Goal: Purchase product/service

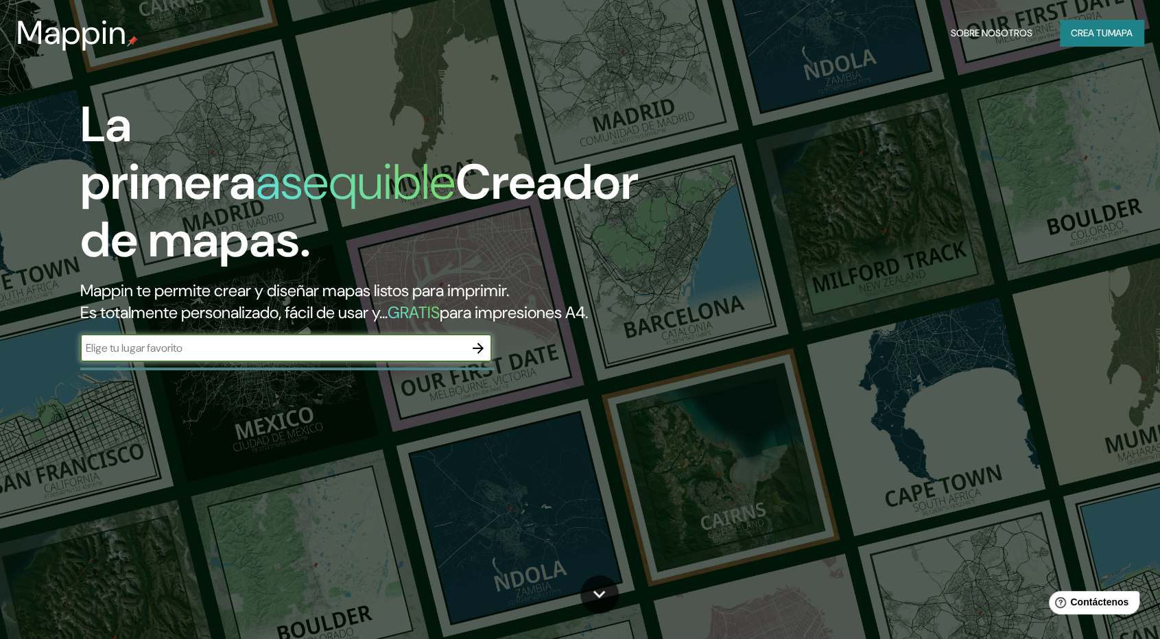
click at [159, 352] on input "text" at bounding box center [272, 348] width 384 height 16
type input "maintecillo"
click at [480, 346] on icon "button" at bounding box center [477, 348] width 11 height 11
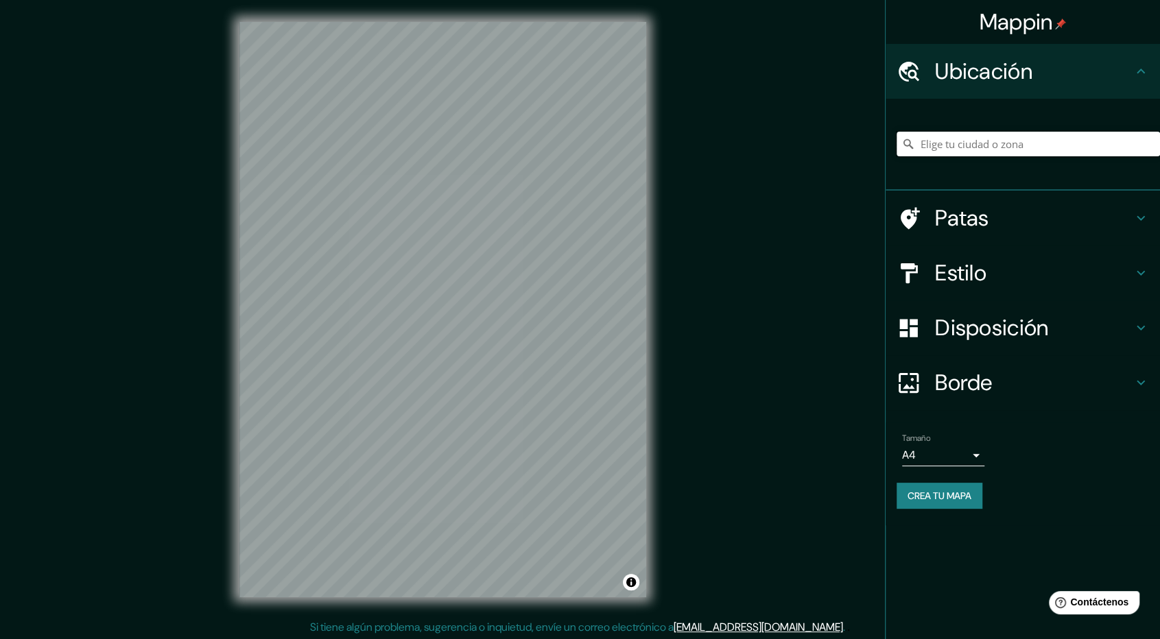
click at [999, 152] on input "Elige tu ciudad o zona" at bounding box center [1027, 144] width 263 height 25
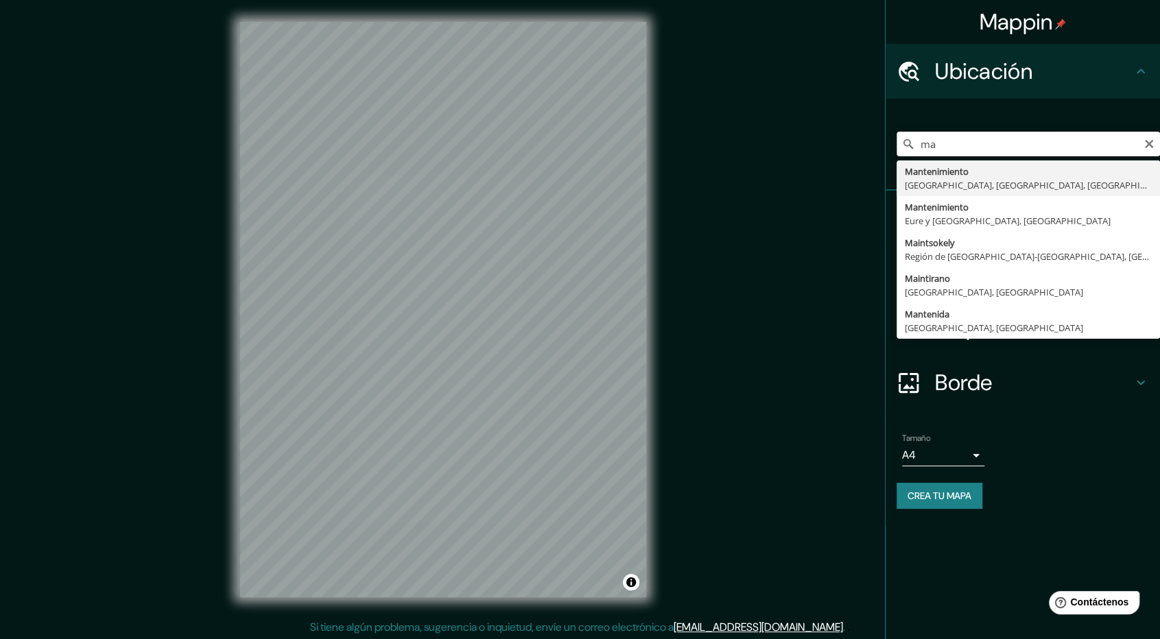
type input "m"
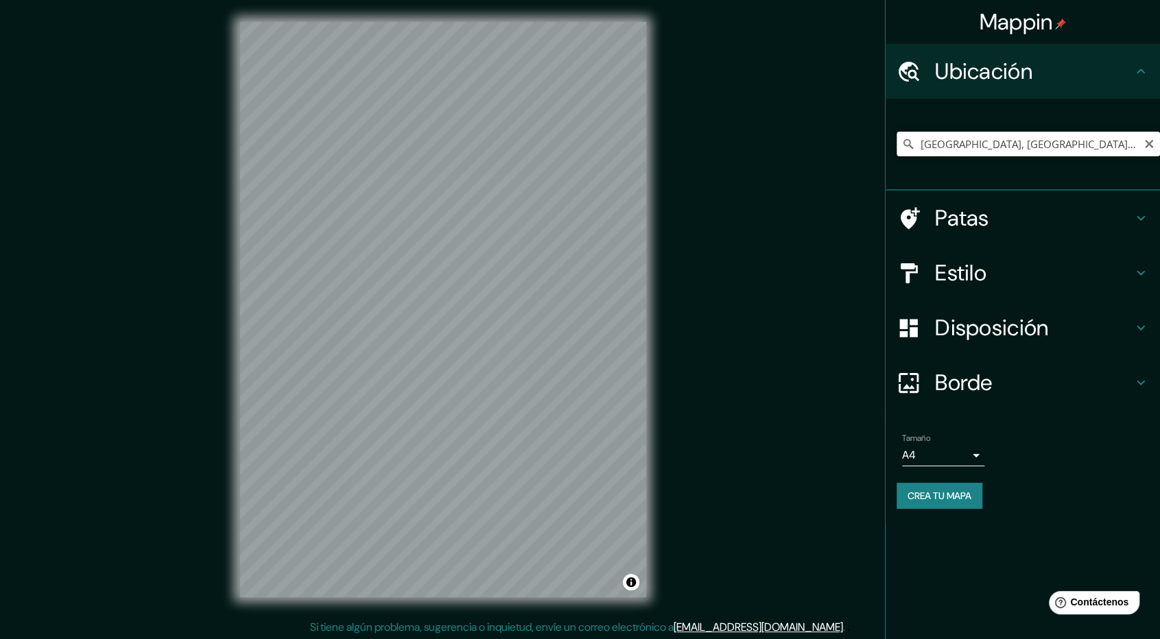
click at [1087, 146] on input "[GEOGRAPHIC_DATA], [GEOGRAPHIC_DATA], [GEOGRAPHIC_DATA] 8050000, [GEOGRAPHIC_DA…" at bounding box center [1027, 144] width 263 height 25
drag, startPoint x: 1104, startPoint y: 142, endPoint x: 1127, endPoint y: 142, distance: 23.3
click at [1127, 142] on input "[GEOGRAPHIC_DATA], [GEOGRAPHIC_DATA], [GEOGRAPHIC_DATA] 8050000, [GEOGRAPHIC_DA…" at bounding box center [1027, 144] width 263 height 25
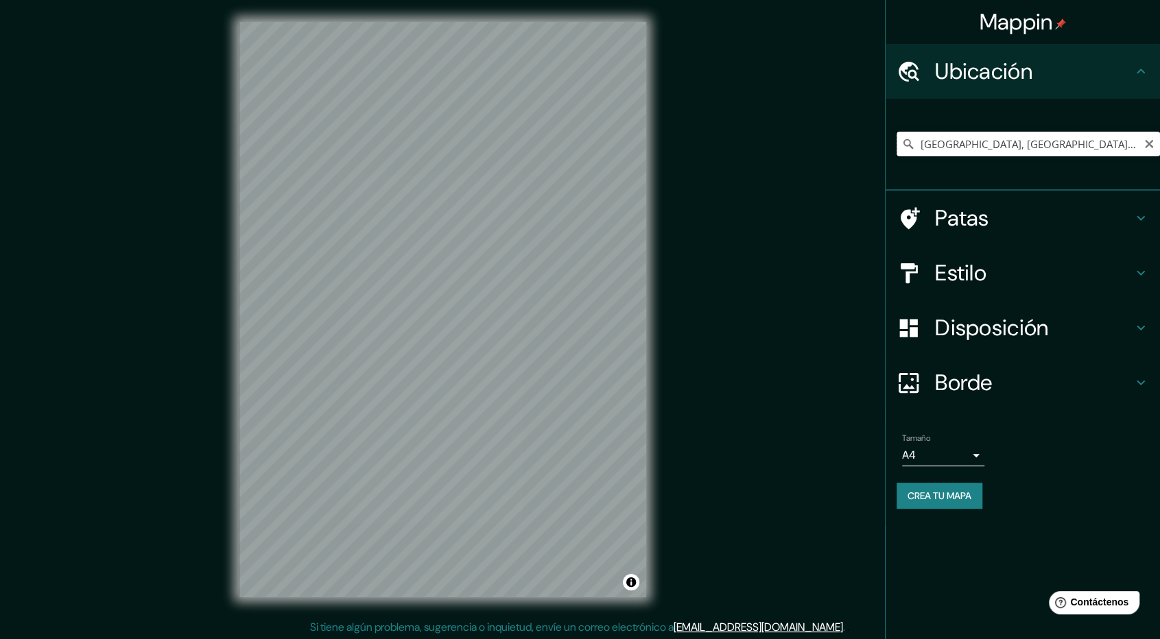
click at [1134, 142] on input "[GEOGRAPHIC_DATA], [GEOGRAPHIC_DATA], [GEOGRAPHIC_DATA] 8050000, [GEOGRAPHIC_DA…" at bounding box center [1027, 144] width 263 height 25
click at [1131, 148] on input "[GEOGRAPHIC_DATA], [GEOGRAPHIC_DATA], [GEOGRAPHIC_DATA] 8050000, [GEOGRAPHIC_DA…" at bounding box center [1027, 144] width 263 height 25
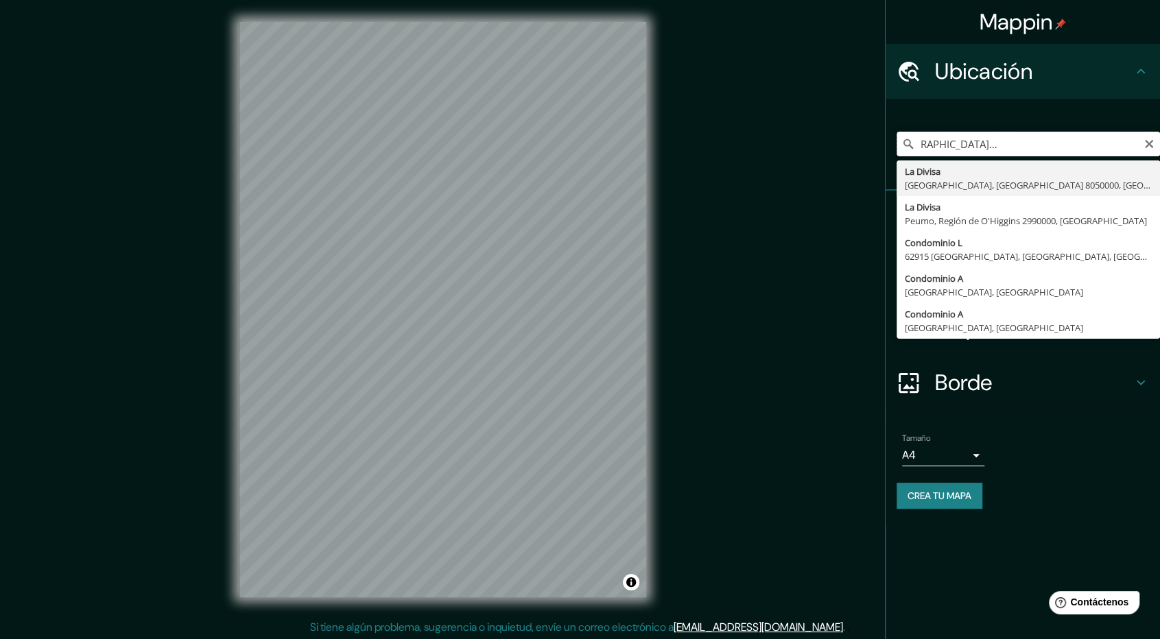
type input "[GEOGRAPHIC_DATA], [GEOGRAPHIC_DATA], [GEOGRAPHIC_DATA] 8050000, [GEOGRAPHIC_DA…"
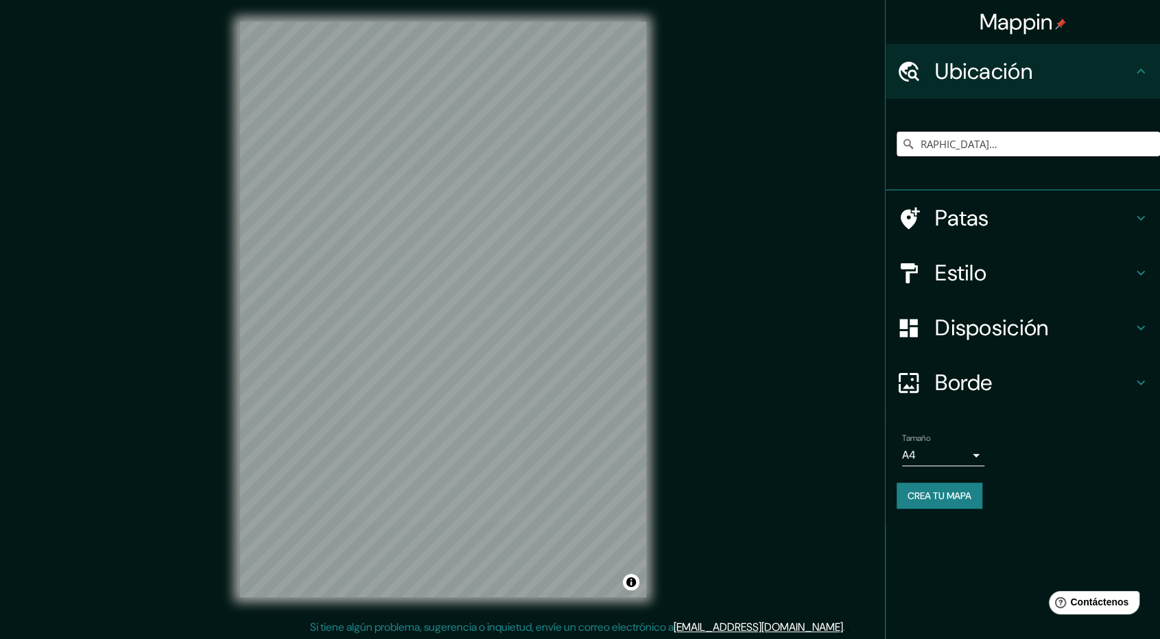
scroll to position [0, 0]
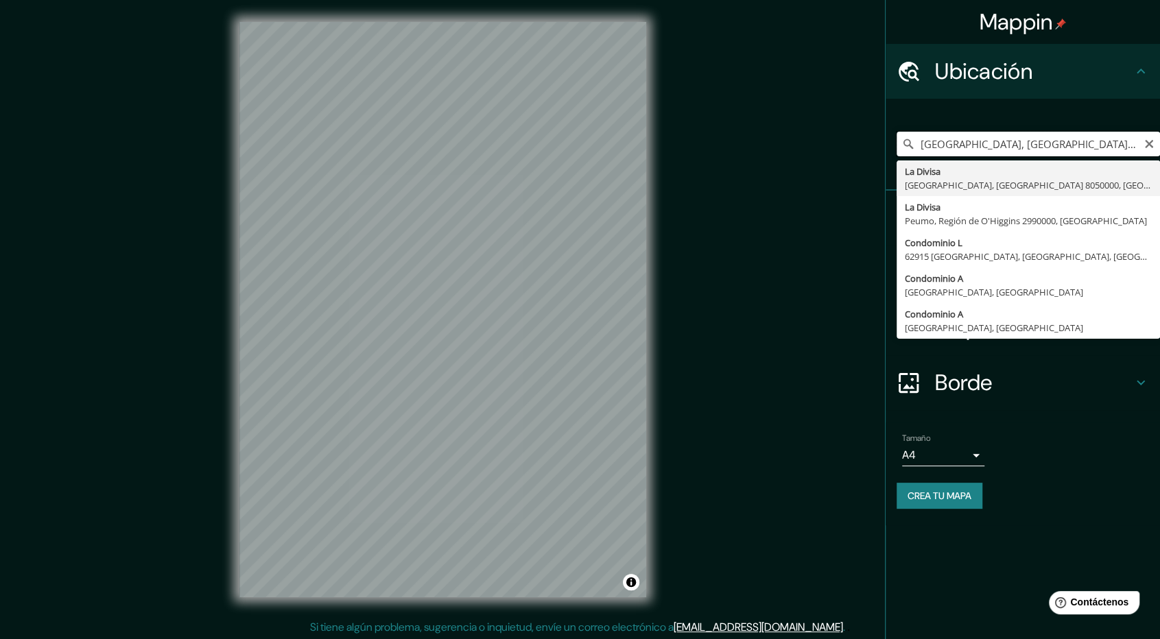
drag, startPoint x: 1151, startPoint y: 151, endPoint x: 1151, endPoint y: 136, distance: 14.4
click at [1152, 150] on input "[GEOGRAPHIC_DATA], [GEOGRAPHIC_DATA], [GEOGRAPHIC_DATA] 8050000, [GEOGRAPHIC_DA…" at bounding box center [1027, 144] width 263 height 25
click at [1151, 136] on div "[GEOGRAPHIC_DATA], [GEOGRAPHIC_DATA], [GEOGRAPHIC_DATA] 8050000, [GEOGRAPHIC_DA…" at bounding box center [1027, 144] width 263 height 25
click at [1149, 147] on icon "Claro" at bounding box center [1148, 144] width 11 height 11
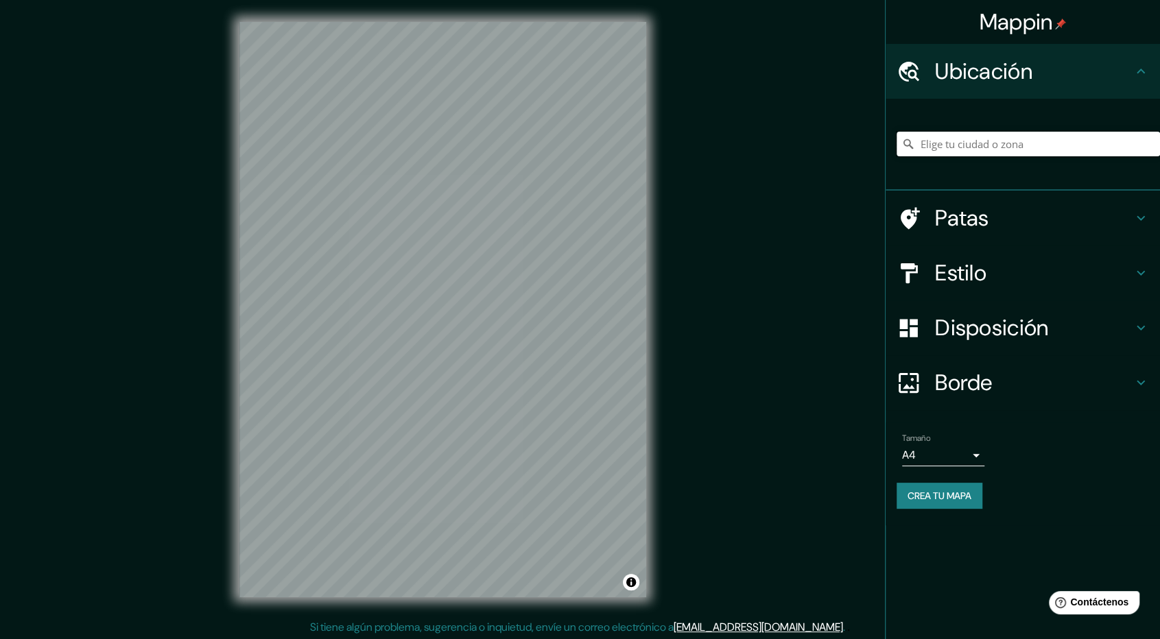
paste input "32°38’ S, 71°25’ O"
type input "Sever, [GEOGRAPHIC_DATA], [GEOGRAPHIC_DATA], [GEOGRAPHIC_DATA]"
click at [1151, 147] on icon "Claro" at bounding box center [1148, 144] width 11 height 11
paste input "32°38’ S, 71°25’ O"
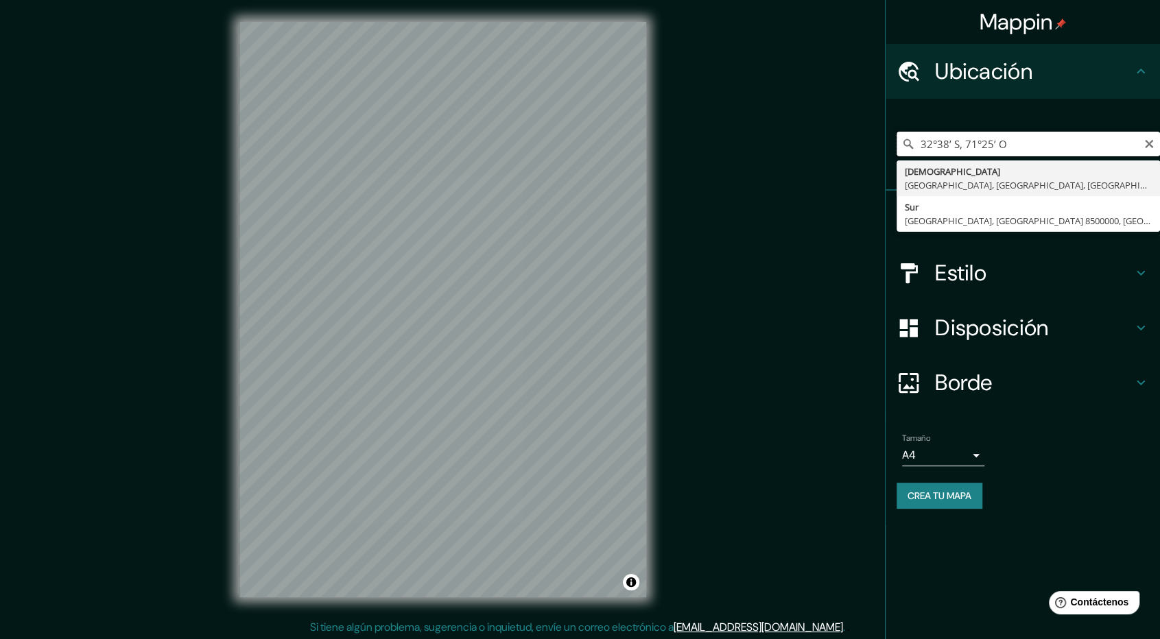
scroll to position [1, 0]
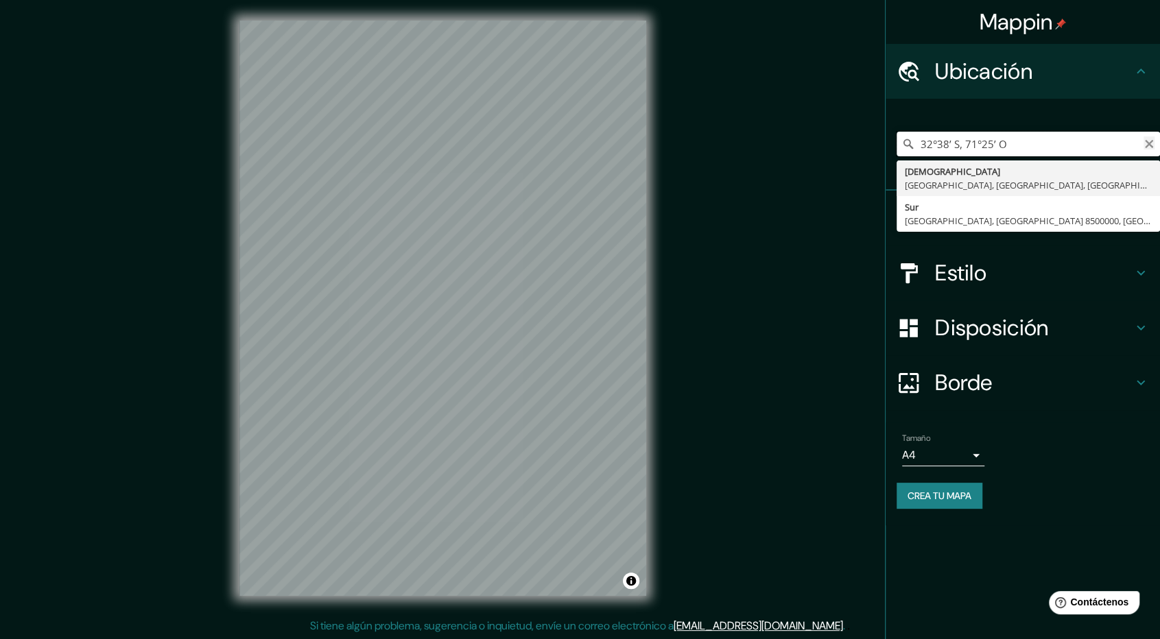
type input "32°38’ S, 71°25’ O"
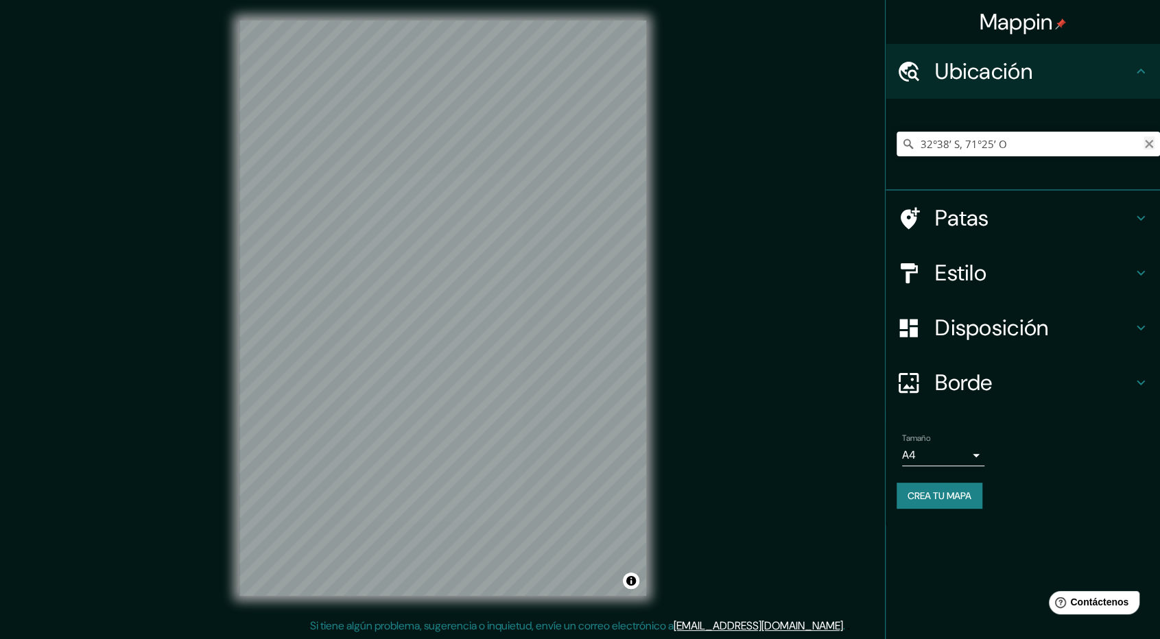
click at [1151, 145] on icon "Claro" at bounding box center [1148, 144] width 11 height 11
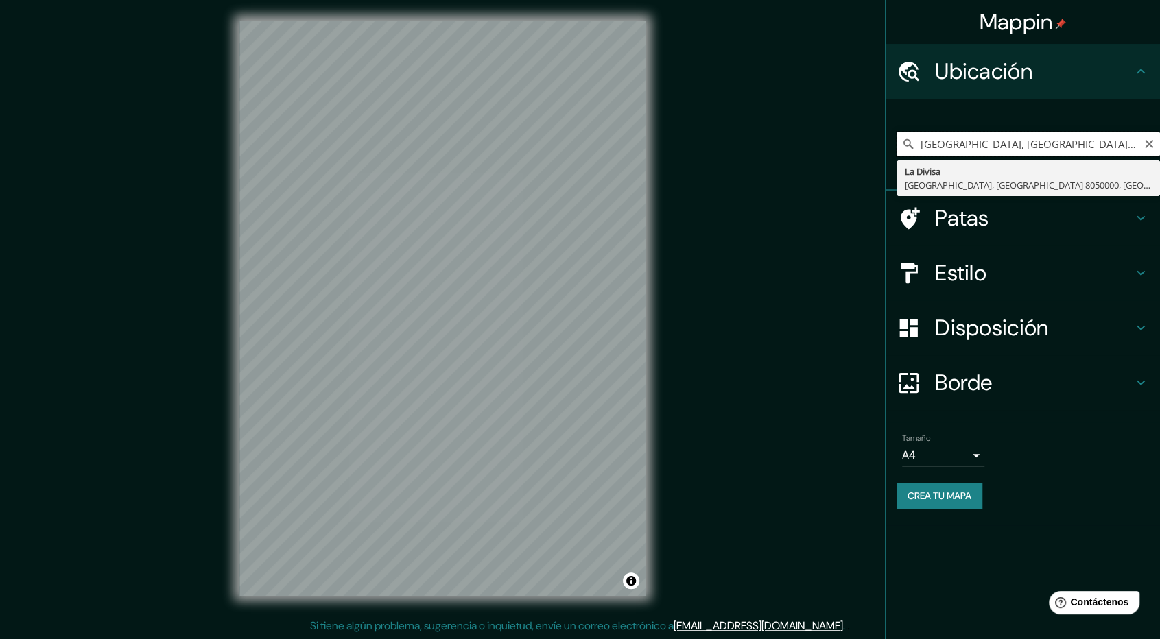
scroll to position [0, 0]
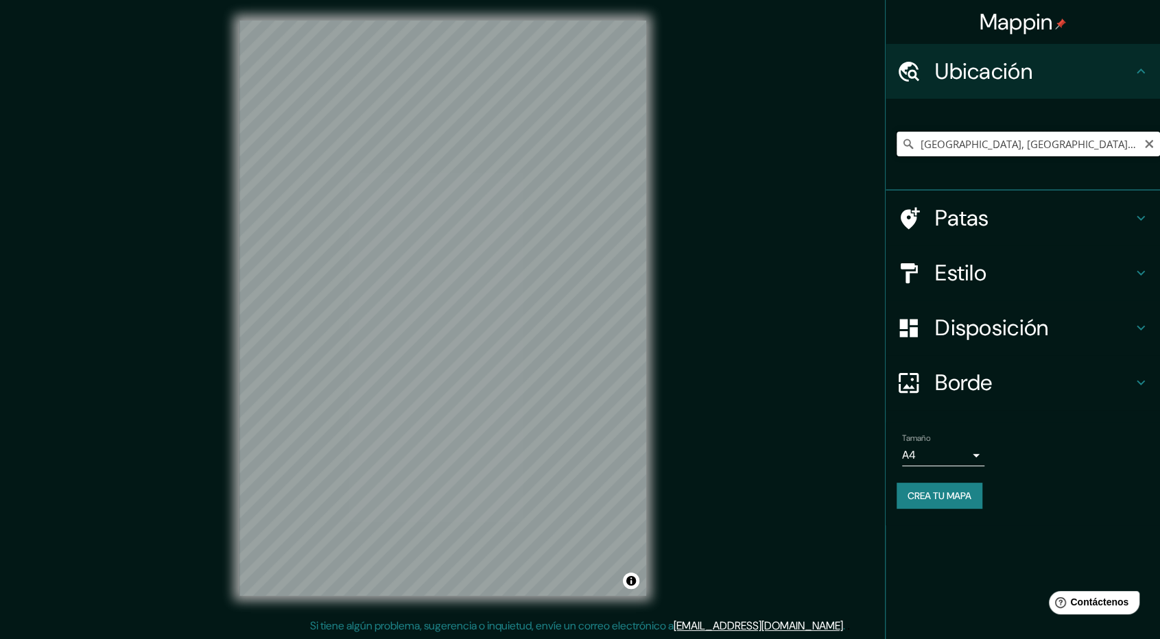
drag, startPoint x: 1136, startPoint y: 143, endPoint x: 1128, endPoint y: 146, distance: 8.0
click at [1134, 145] on input "[GEOGRAPHIC_DATA], [GEOGRAPHIC_DATA], [GEOGRAPHIC_DATA] 8050000, [GEOGRAPHIC_DA…" at bounding box center [1027, 144] width 263 height 25
drag, startPoint x: 938, startPoint y: 145, endPoint x: 1145, endPoint y: 141, distance: 207.1
click at [1145, 141] on div "[GEOGRAPHIC_DATA], [GEOGRAPHIC_DATA], [GEOGRAPHIC_DATA] 8050000, [GEOGRAPHIC_DA…" at bounding box center [1027, 144] width 263 height 25
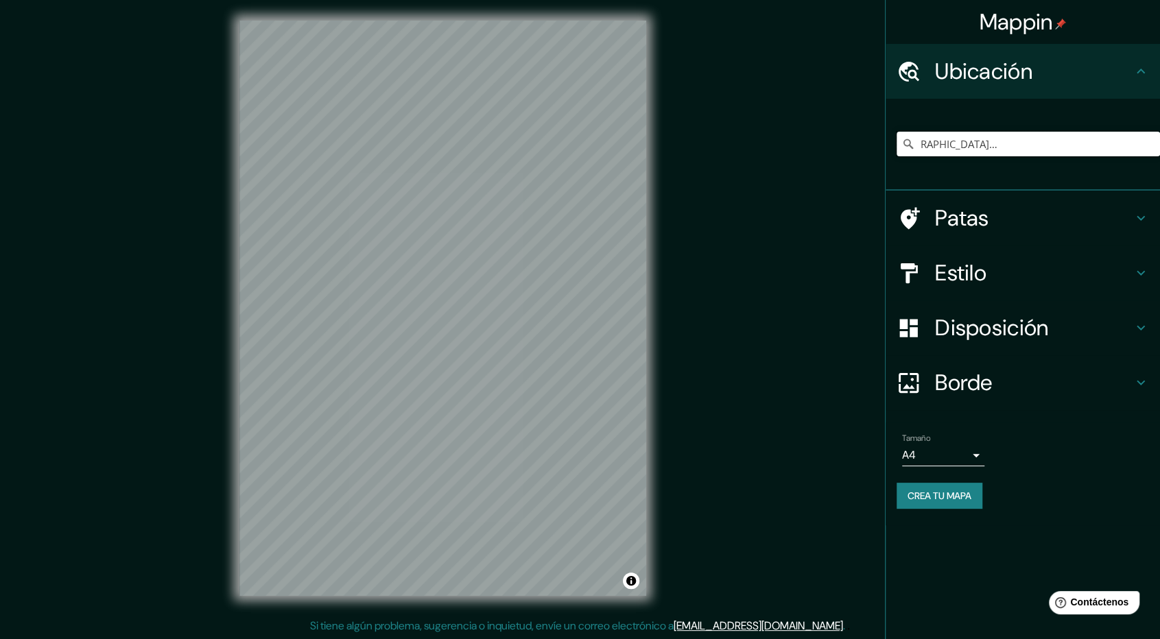
scroll to position [0, 0]
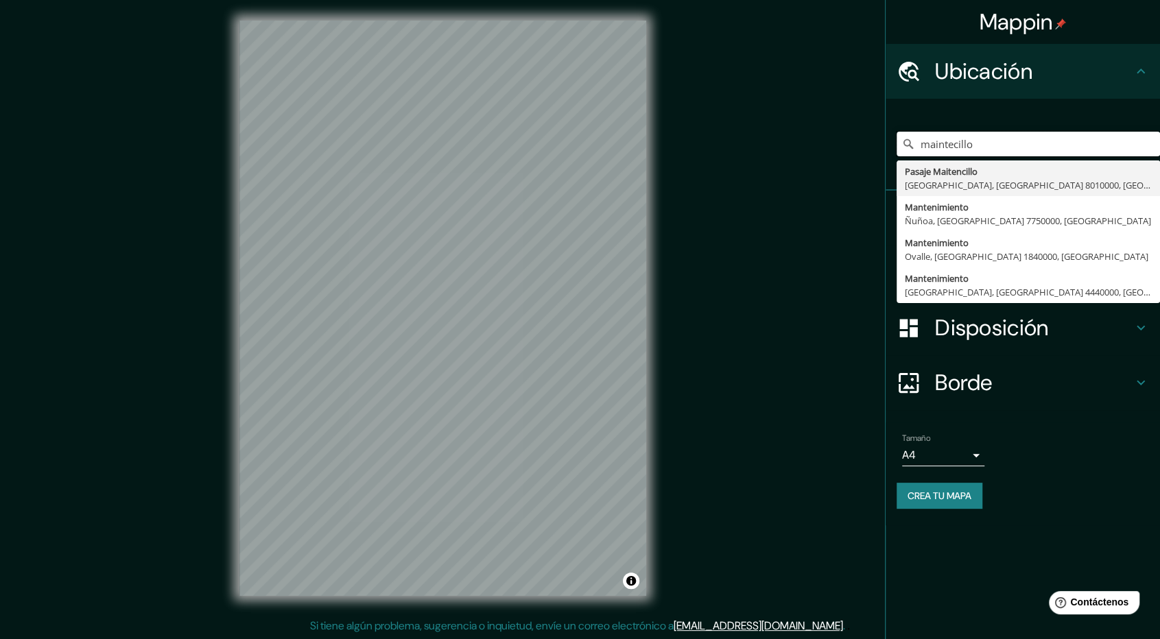
drag, startPoint x: 909, startPoint y: 165, endPoint x: 693, endPoint y: 168, distance: 215.4
click at [693, 168] on div "Mappin Ubicación maintecillo [GEOGRAPHIC_DATA], [GEOGRAPHIC_DATA], [GEOGRAPHIC_…" at bounding box center [580, 319] width 1160 height 641
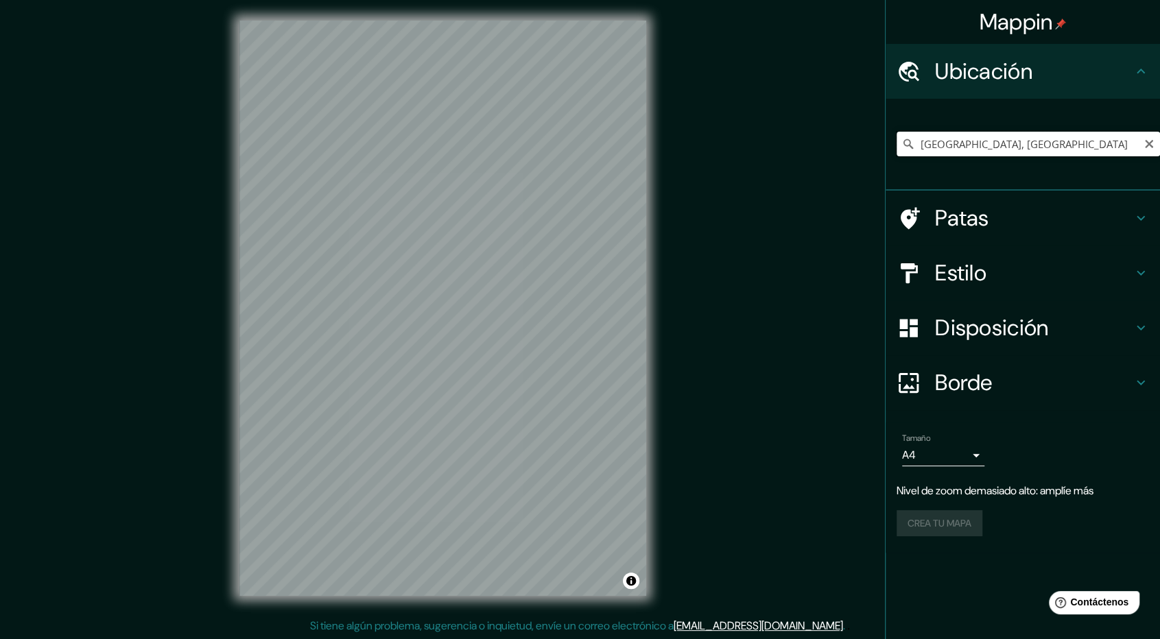
click at [1120, 153] on input "[GEOGRAPHIC_DATA], [GEOGRAPHIC_DATA]" at bounding box center [1027, 144] width 263 height 25
drag, startPoint x: 1079, startPoint y: 127, endPoint x: 1123, endPoint y: 154, distance: 51.4
click at [930, 146] on div "[GEOGRAPHIC_DATA], [GEOGRAPHIC_DATA]" at bounding box center [1027, 144] width 263 height 69
drag, startPoint x: 963, startPoint y: 145, endPoint x: 898, endPoint y: 149, distance: 65.2
click at [898, 149] on input "[GEOGRAPHIC_DATA], [GEOGRAPHIC_DATA]" at bounding box center [1027, 144] width 263 height 25
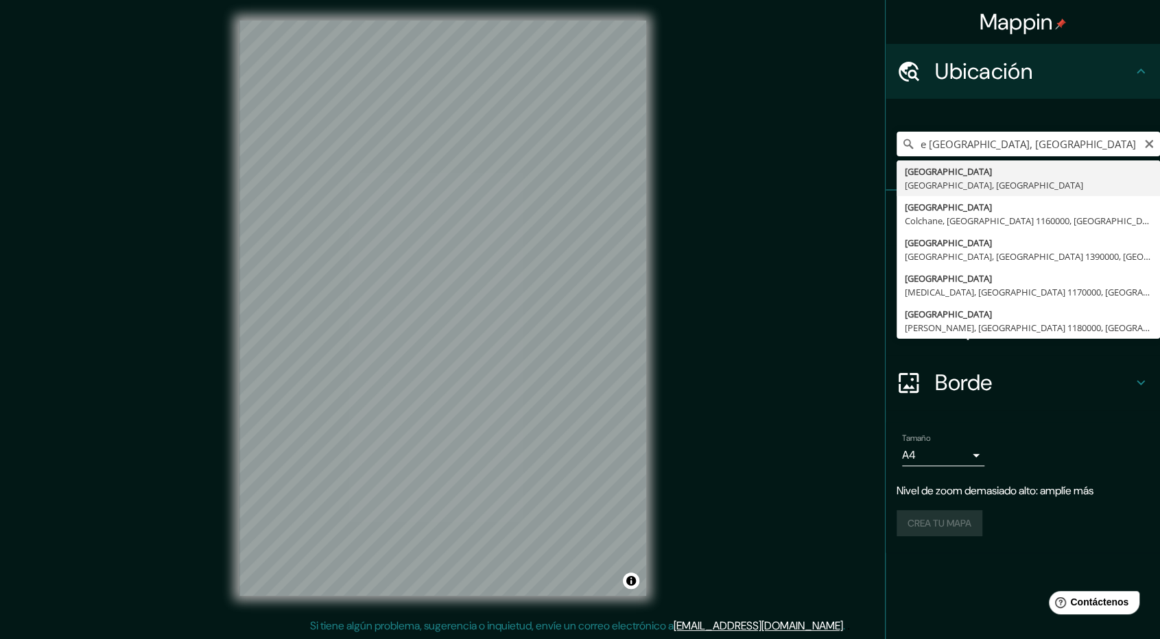
type input "[GEOGRAPHIC_DATA], [GEOGRAPHIC_DATA], [GEOGRAPHIC_DATA]"
